Goal: Task Accomplishment & Management: Manage account settings

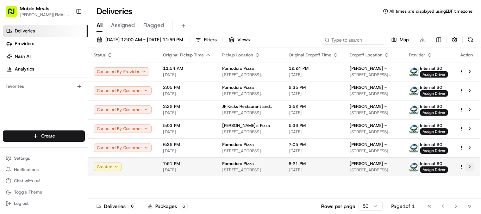
click at [470, 167] on button at bounding box center [470, 166] width 8 height 8
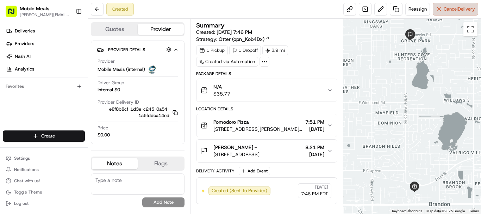
click at [452, 11] on span "Cancel Delivery" at bounding box center [459, 9] width 31 height 6
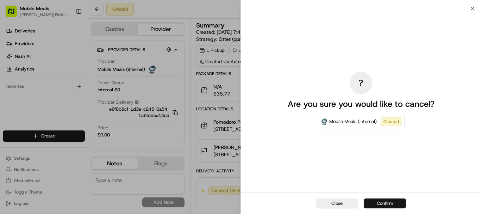
click at [390, 202] on button "Confirm" at bounding box center [385, 203] width 42 height 10
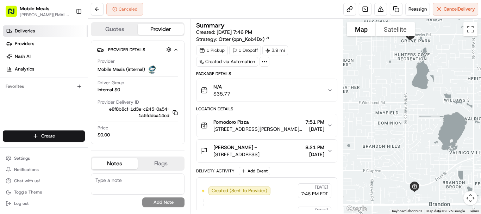
click at [46, 30] on link "Deliveries" at bounding box center [45, 30] width 85 height 11
